Goal: Complete application form: Complete application form

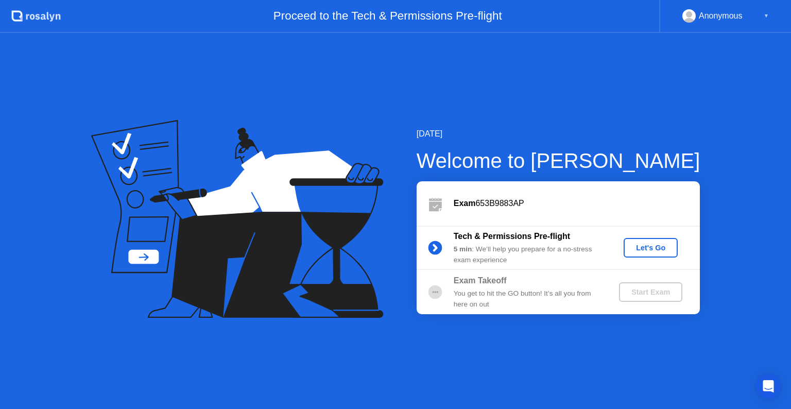
click at [653, 249] on div "Let's Go" at bounding box center [651, 248] width 46 height 8
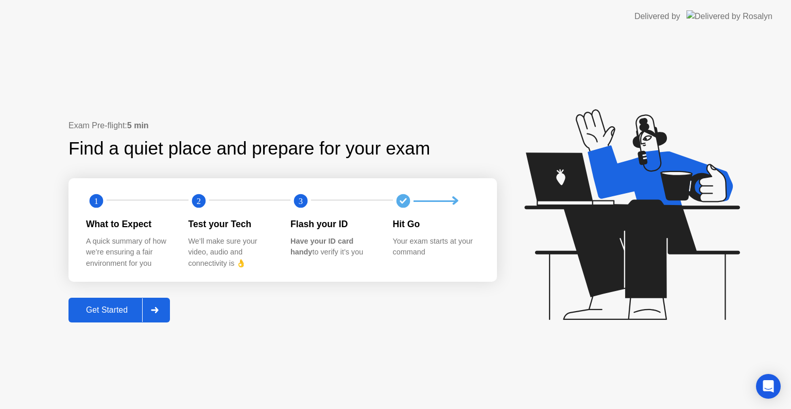
click at [101, 313] on div "Get Started" at bounding box center [107, 309] width 71 height 9
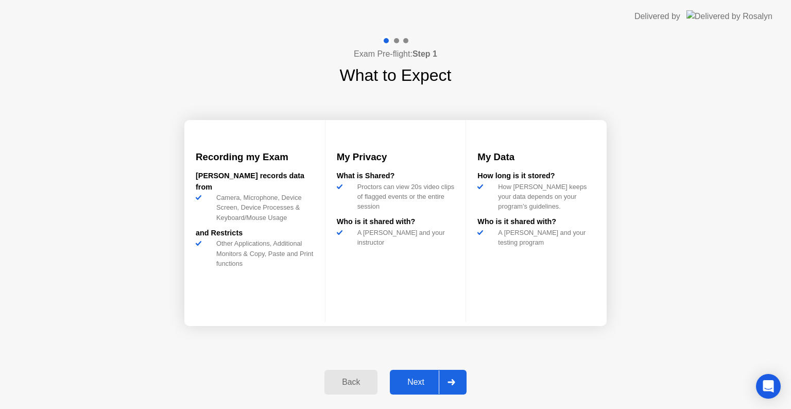
click at [423, 381] on div "Next" at bounding box center [416, 381] width 46 height 9
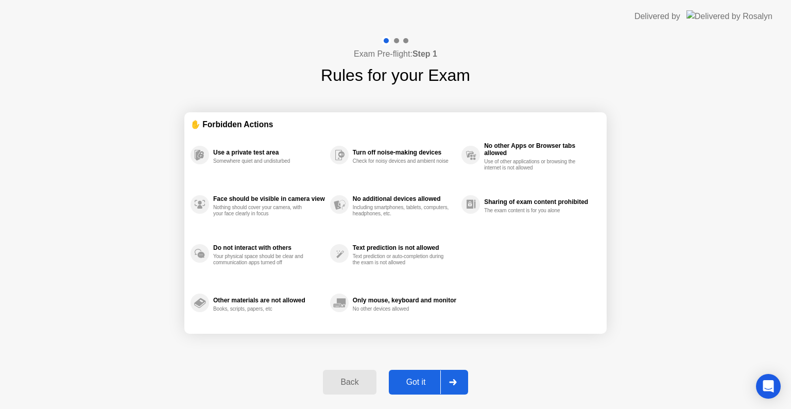
click at [423, 381] on div "Got it" at bounding box center [416, 381] width 48 height 9
select select "**********"
select select "*******"
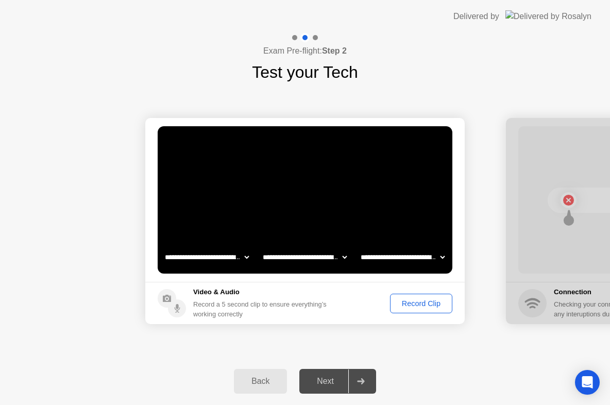
drag, startPoint x: 251, startPoint y: 315, endPoint x: 196, endPoint y: 306, distance: 55.9
click at [197, 306] on div "Record a 5 second clip to ensure everything’s working correctly" at bounding box center [261, 309] width 137 height 20
drag, startPoint x: 193, startPoint y: 301, endPoint x: 246, endPoint y: 312, distance: 54.0
click at [246, 312] on div "Record a 5 second clip to ensure everything’s working correctly" at bounding box center [261, 309] width 137 height 20
click at [413, 306] on div "Record Clip" at bounding box center [420, 303] width 55 height 8
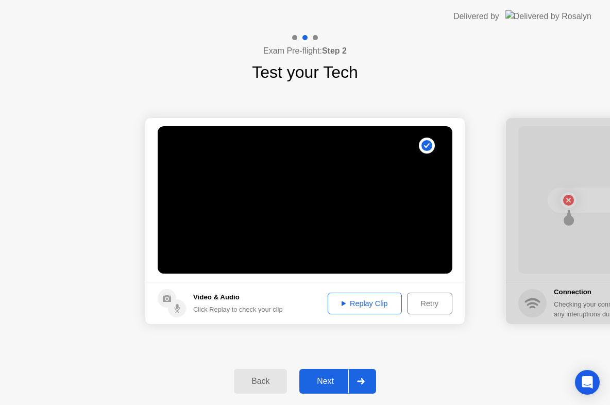
click at [362, 305] on div "Replay Clip" at bounding box center [364, 303] width 67 height 8
click at [370, 379] on div at bounding box center [360, 381] width 25 height 24
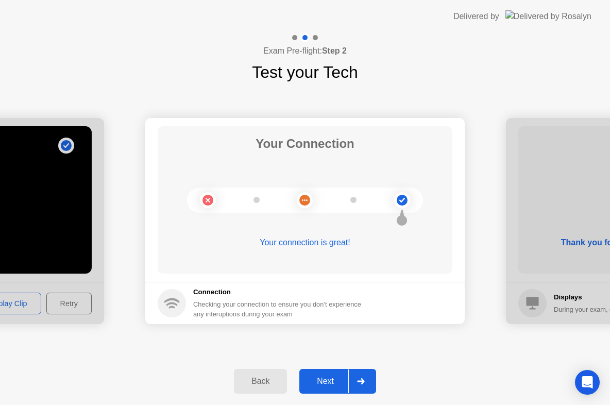
click at [365, 378] on icon at bounding box center [361, 381] width 8 height 6
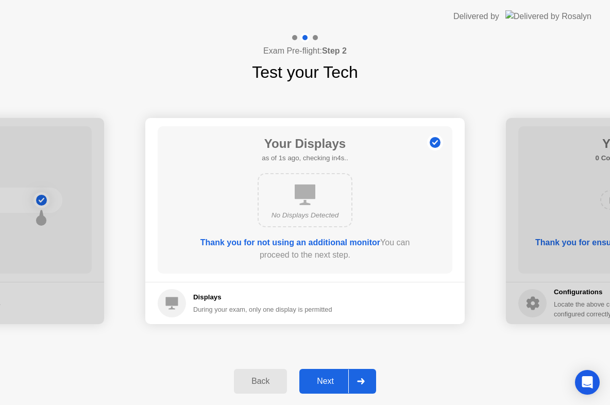
click at [365, 378] on icon at bounding box center [361, 381] width 8 height 6
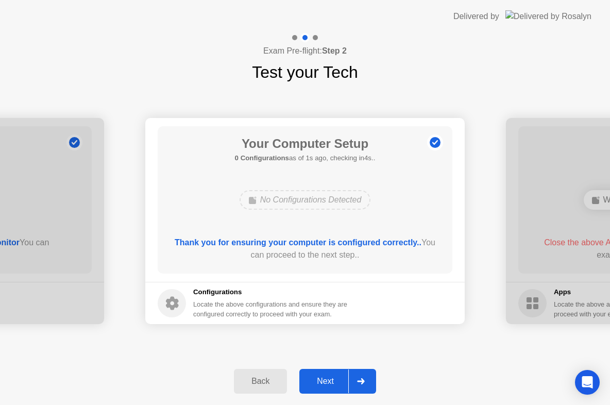
click at [365, 378] on icon at bounding box center [361, 381] width 8 height 6
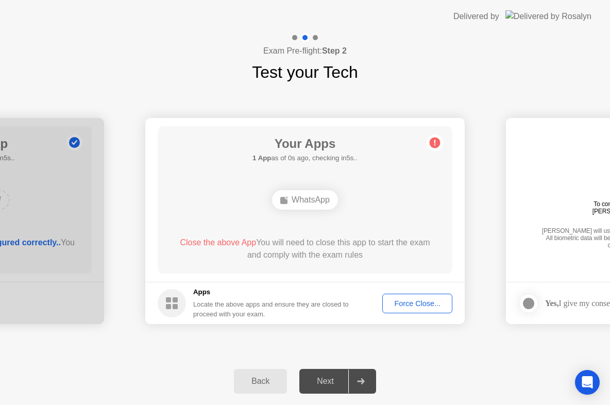
click at [399, 303] on div "Force Close..." at bounding box center [417, 303] width 63 height 8
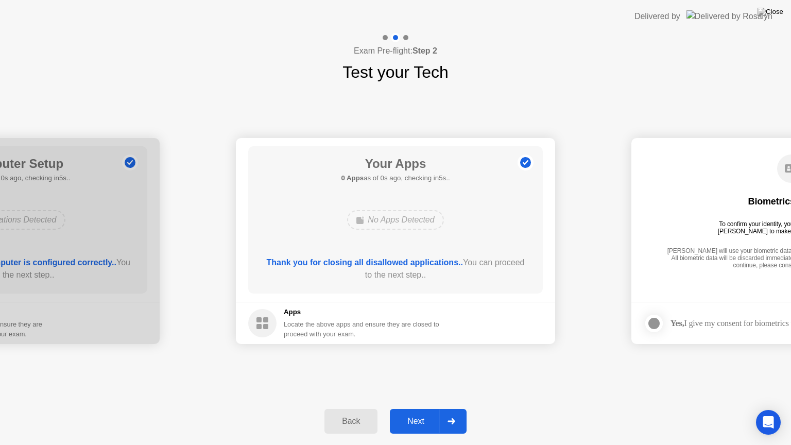
click at [492, 362] on div "**********" at bounding box center [395, 240] width 791 height 313
click at [405, 408] on div "Next" at bounding box center [416, 421] width 46 height 9
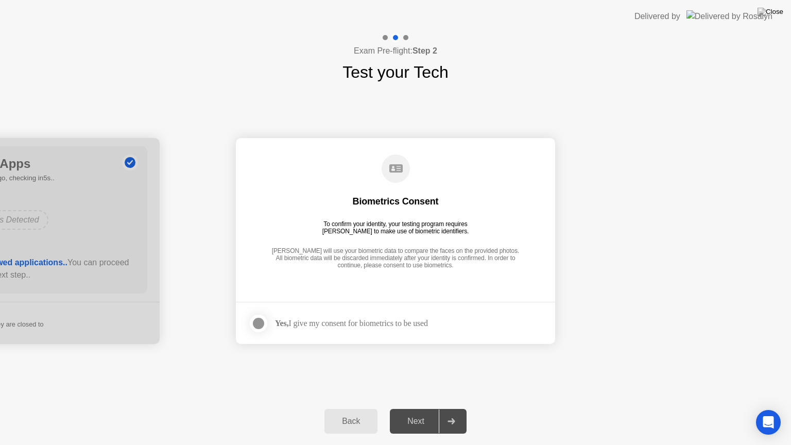
click at [360, 408] on div "Back" at bounding box center [350, 421] width 47 height 9
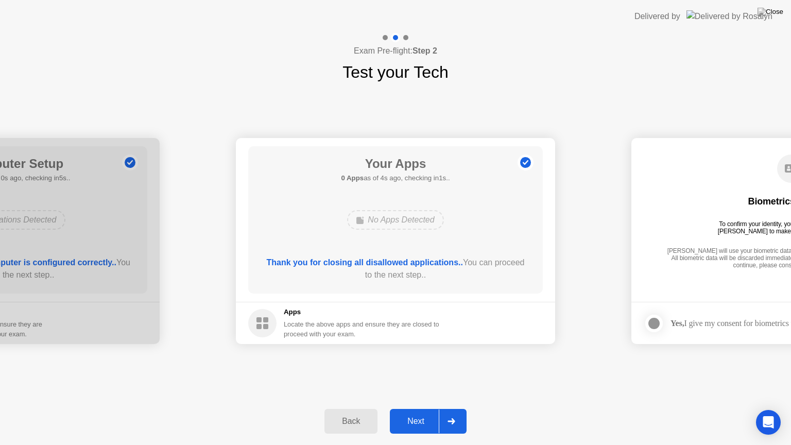
click at [410, 408] on div "Next" at bounding box center [416, 421] width 46 height 9
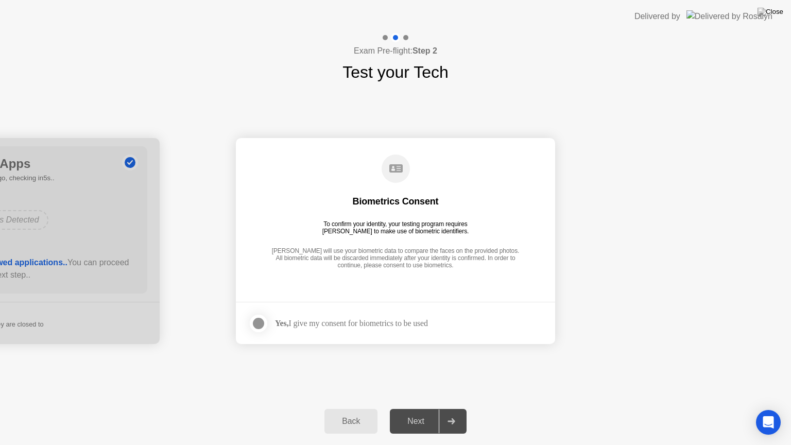
click at [410, 408] on div "Next" at bounding box center [416, 421] width 46 height 9
click at [256, 326] on div at bounding box center [258, 323] width 12 height 12
click at [420, 408] on div "Back Next" at bounding box center [395, 420] width 791 height 47
click at [418, 408] on div "Next" at bounding box center [416, 421] width 46 height 9
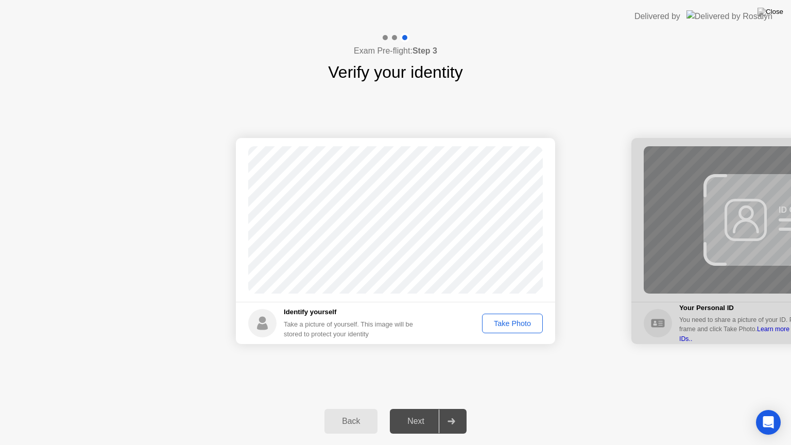
click at [511, 329] on button "Take Photo" at bounding box center [512, 324] width 61 height 20
click at [504, 325] on div "Retake" at bounding box center [519, 323] width 40 height 8
click at [510, 336] on footer "Identify yourself Take a picture of yourself. This image will be stored to prot…" at bounding box center [395, 323] width 319 height 42
click at [510, 323] on div "Take Photo" at bounding box center [513, 323] width 54 height 8
click at [519, 324] on div "Retake" at bounding box center [519, 323] width 40 height 8
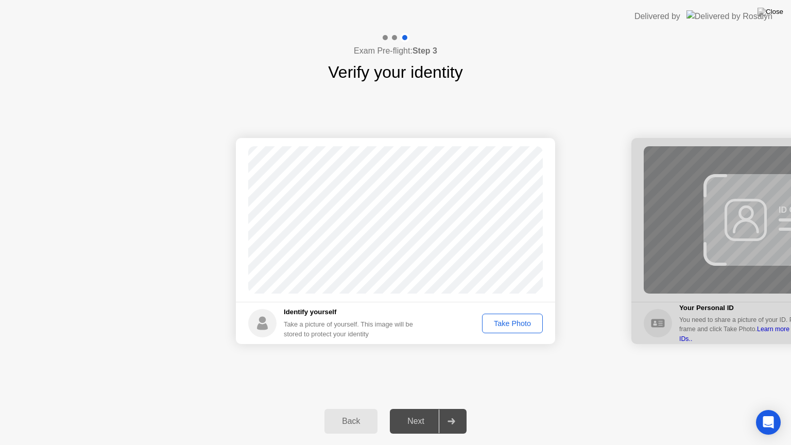
click at [507, 324] on div "Take Photo" at bounding box center [513, 323] width 54 height 8
click at [426, 408] on div "Next" at bounding box center [416, 421] width 46 height 9
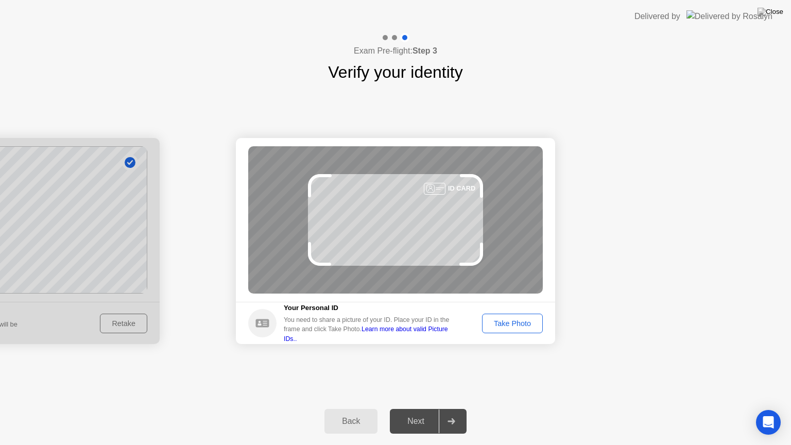
click at [527, 321] on div "Take Photo" at bounding box center [513, 323] width 54 height 8
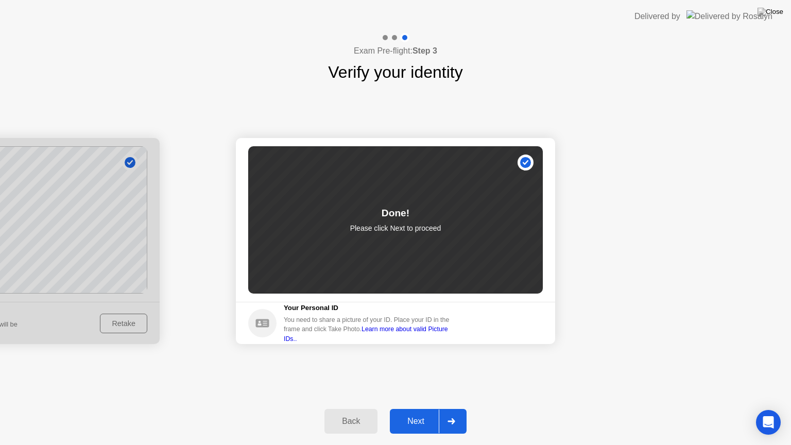
click at [413, 336] on link "Learn more about valid Picture IDs.." at bounding box center [366, 333] width 164 height 16
click at [428, 408] on div "Next" at bounding box center [416, 421] width 46 height 9
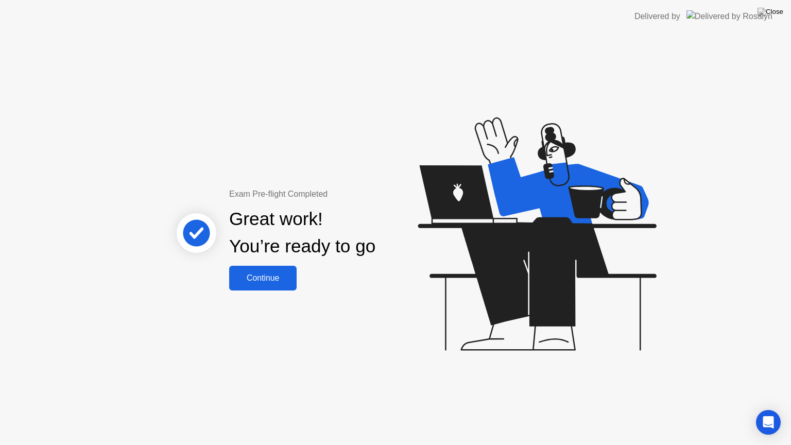
click at [269, 279] on div "Continue" at bounding box center [262, 277] width 61 height 9
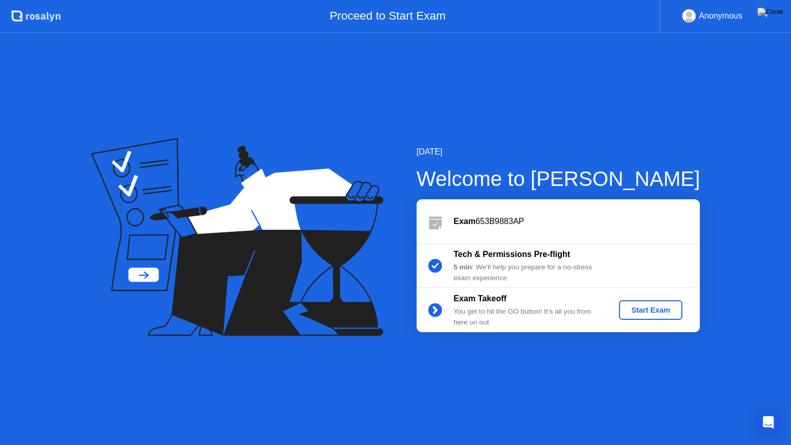
click at [645, 311] on div "Start Exam" at bounding box center [650, 310] width 55 height 8
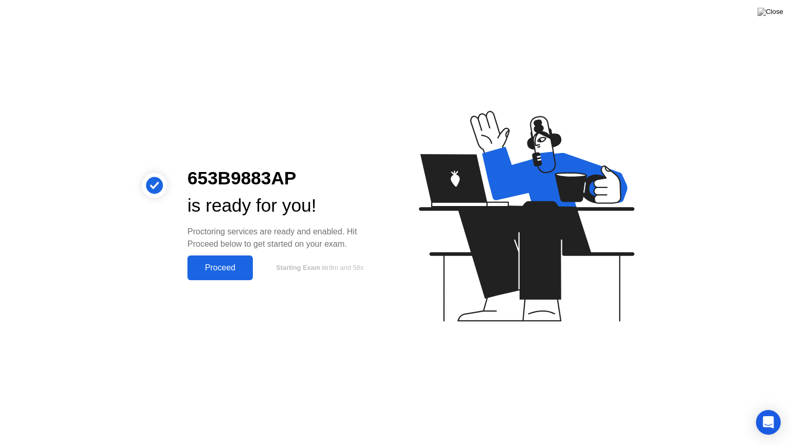
click at [229, 271] on div "Proceed" at bounding box center [220, 267] width 59 height 9
